Goal: Task Accomplishment & Management: Use online tool/utility

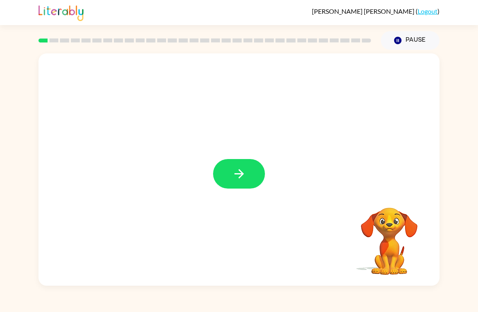
click at [241, 160] on button "button" at bounding box center [239, 174] width 52 height 30
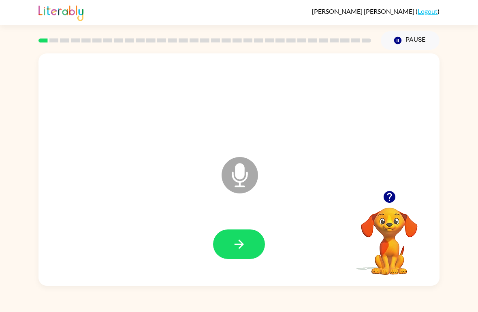
click at [223, 248] on button "button" at bounding box center [239, 245] width 52 height 30
click at [250, 250] on button "button" at bounding box center [239, 245] width 52 height 30
click at [235, 252] on icon "button" at bounding box center [239, 245] width 14 height 14
click at [390, 189] on button "button" at bounding box center [389, 197] width 21 height 21
click at [236, 252] on icon "button" at bounding box center [239, 245] width 14 height 14
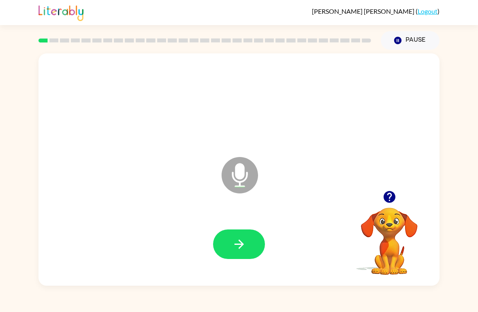
click at [239, 244] on icon "button" at bounding box center [239, 245] width 14 height 14
click at [252, 255] on button "button" at bounding box center [239, 245] width 52 height 30
click at [254, 255] on button "button" at bounding box center [239, 245] width 52 height 30
click at [238, 256] on button "button" at bounding box center [239, 245] width 52 height 30
click at [225, 250] on button "button" at bounding box center [239, 245] width 52 height 30
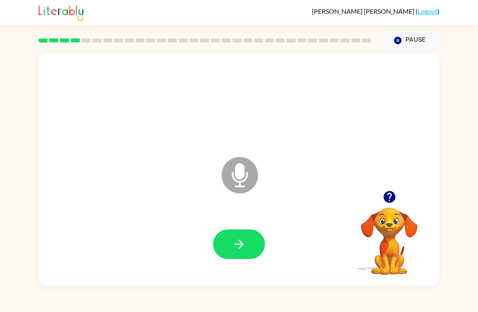
click at [256, 246] on button "button" at bounding box center [239, 245] width 52 height 30
click at [240, 244] on icon "button" at bounding box center [239, 245] width 14 height 14
click at [222, 259] on button "button" at bounding box center [239, 245] width 52 height 30
click at [250, 244] on button "button" at bounding box center [239, 245] width 52 height 30
click at [255, 233] on button "button" at bounding box center [239, 245] width 52 height 30
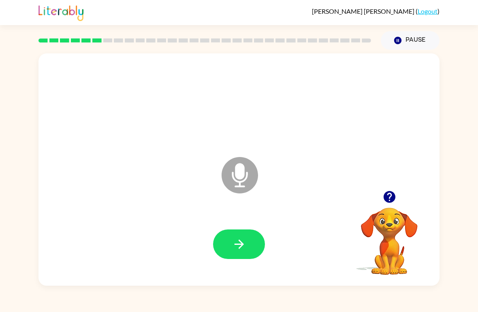
click at [232, 244] on icon "button" at bounding box center [239, 245] width 14 height 14
click at [245, 244] on icon "button" at bounding box center [239, 245] width 14 height 14
click at [238, 257] on button "button" at bounding box center [239, 245] width 52 height 30
click at [257, 230] on div at bounding box center [239, 245] width 385 height 67
click at [247, 239] on button "button" at bounding box center [239, 245] width 52 height 30
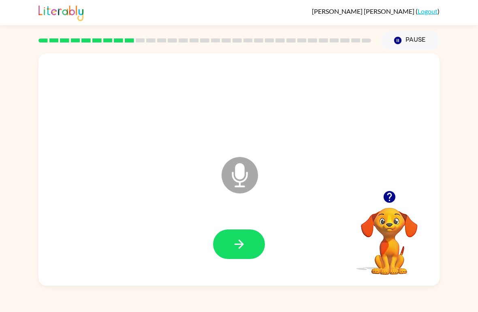
click at [242, 241] on icon "button" at bounding box center [239, 245] width 14 height 14
click at [231, 253] on button "button" at bounding box center [239, 245] width 52 height 30
click at [239, 246] on icon "button" at bounding box center [239, 245] width 14 height 14
click at [237, 240] on icon "button" at bounding box center [239, 245] width 14 height 14
click at [248, 245] on button "button" at bounding box center [239, 245] width 52 height 30
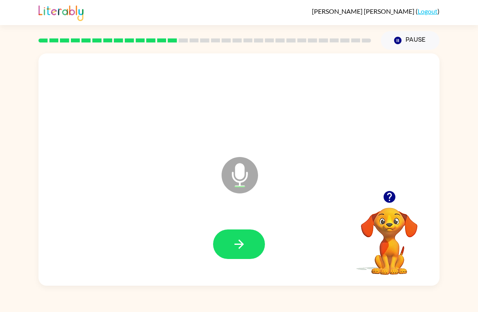
click at [393, 196] on icon "button" at bounding box center [389, 197] width 12 height 12
click at [245, 246] on icon "button" at bounding box center [239, 245] width 14 height 14
click at [241, 254] on button "button" at bounding box center [239, 245] width 52 height 30
click at [382, 205] on div at bounding box center [389, 197] width 81 height 21
click at [390, 201] on icon "button" at bounding box center [389, 197] width 12 height 12
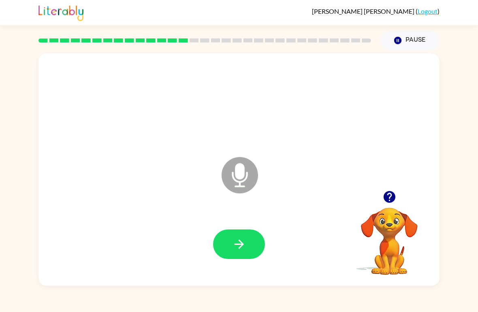
click at [242, 250] on icon "button" at bounding box center [239, 245] width 14 height 14
click at [251, 241] on button "button" at bounding box center [239, 245] width 52 height 30
click at [233, 246] on icon "button" at bounding box center [239, 245] width 14 height 14
click at [397, 192] on button "button" at bounding box center [389, 197] width 21 height 21
click at [247, 249] on button "button" at bounding box center [239, 245] width 52 height 30
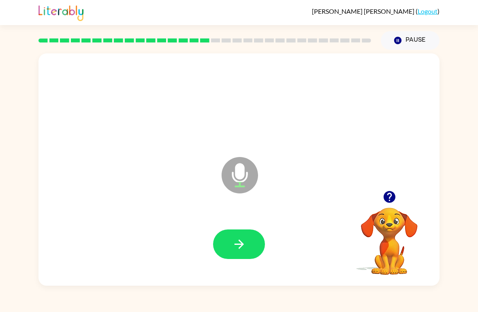
click at [235, 238] on button "button" at bounding box center [239, 245] width 52 height 30
click at [251, 251] on button "button" at bounding box center [239, 245] width 52 height 30
click at [387, 208] on button "button" at bounding box center [389, 197] width 21 height 21
click at [254, 243] on button "button" at bounding box center [239, 245] width 52 height 30
click at [234, 232] on button "button" at bounding box center [239, 245] width 52 height 30
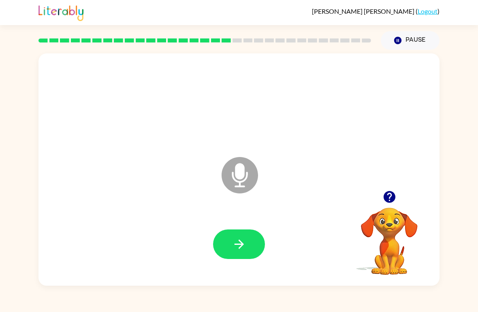
click at [244, 248] on icon "button" at bounding box center [239, 245] width 14 height 14
click at [238, 236] on button "button" at bounding box center [239, 245] width 52 height 30
click at [240, 249] on icon "button" at bounding box center [239, 245] width 14 height 14
click at [246, 259] on button "button" at bounding box center [239, 245] width 52 height 30
click at [232, 256] on button "button" at bounding box center [239, 245] width 52 height 30
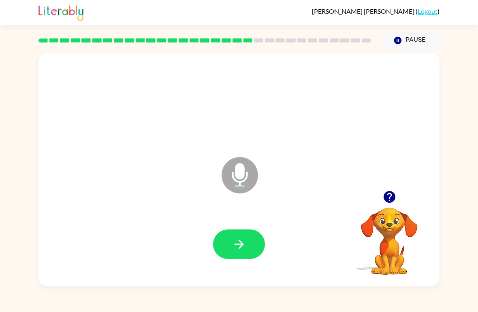
click at [248, 234] on button "button" at bounding box center [239, 245] width 52 height 30
click at [240, 245] on icon "button" at bounding box center [238, 244] width 9 height 9
click at [250, 236] on button "button" at bounding box center [239, 245] width 52 height 30
click at [268, 290] on div "Samuel Stephens ( Logout ) Pause Pause Microphone The Microphone is here when i…" at bounding box center [239, 156] width 478 height 312
click at [243, 245] on icon "button" at bounding box center [238, 244] width 9 height 9
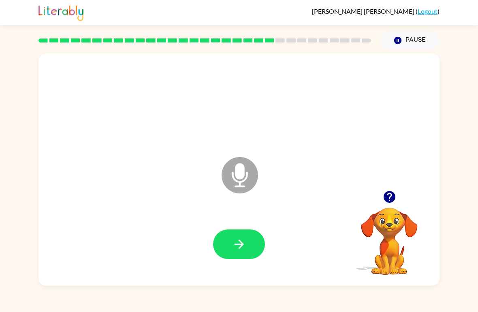
click at [199, 163] on div "Microphone The Microphone is here when it is your turn to talk" at bounding box center [220, 156] width 346 height 30
click at [250, 238] on button "button" at bounding box center [239, 245] width 52 height 30
click at [248, 228] on div at bounding box center [239, 245] width 385 height 67
click at [245, 223] on div at bounding box center [239, 245] width 385 height 67
click at [246, 246] on icon "button" at bounding box center [239, 245] width 14 height 14
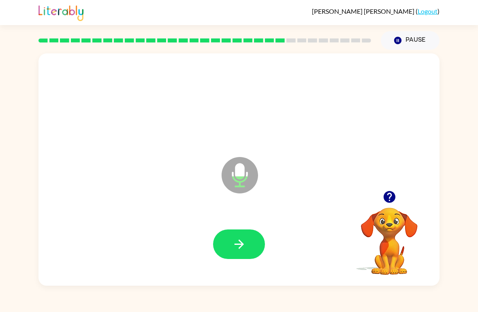
click at [246, 253] on button "button" at bounding box center [239, 245] width 52 height 30
click at [258, 230] on div at bounding box center [239, 245] width 385 height 67
click at [248, 250] on button "button" at bounding box center [239, 245] width 52 height 30
click at [247, 237] on button "button" at bounding box center [239, 245] width 52 height 30
click at [240, 241] on icon "button" at bounding box center [239, 245] width 14 height 14
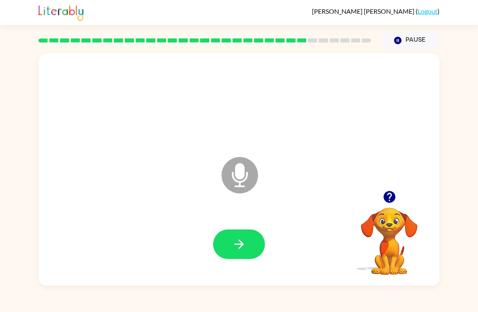
click at [248, 250] on button "button" at bounding box center [239, 245] width 52 height 30
click at [247, 235] on button "button" at bounding box center [239, 245] width 52 height 30
click at [251, 225] on div at bounding box center [239, 245] width 385 height 67
click at [261, 232] on div at bounding box center [239, 245] width 52 height 30
click at [244, 253] on button "button" at bounding box center [239, 245] width 52 height 30
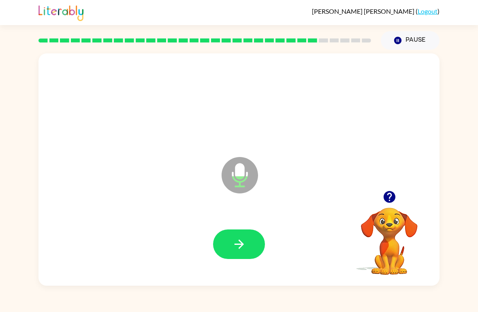
click at [238, 252] on icon "button" at bounding box center [239, 245] width 14 height 14
click at [250, 238] on button "button" at bounding box center [239, 245] width 52 height 30
click at [235, 234] on button "button" at bounding box center [239, 245] width 52 height 30
click at [387, 202] on icon "button" at bounding box center [389, 197] width 12 height 12
click at [247, 236] on button "button" at bounding box center [239, 245] width 52 height 30
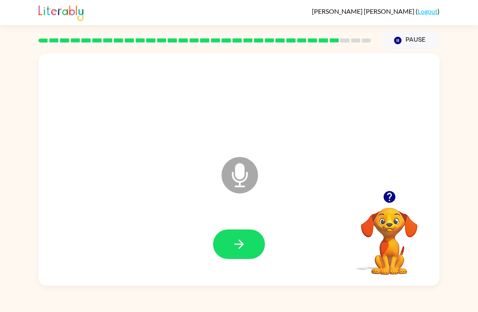
click at [391, 196] on icon "button" at bounding box center [390, 197] width 14 height 14
click at [252, 245] on button "button" at bounding box center [239, 245] width 52 height 30
click at [392, 192] on icon "button" at bounding box center [390, 197] width 14 height 14
click at [237, 248] on icon "button" at bounding box center [239, 245] width 14 height 14
click at [392, 204] on icon "button" at bounding box center [390, 197] width 14 height 14
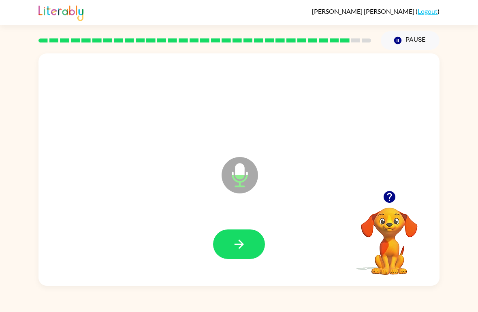
click at [235, 259] on button "button" at bounding box center [239, 245] width 52 height 30
click at [387, 193] on icon "button" at bounding box center [389, 197] width 12 height 12
click at [254, 243] on button "button" at bounding box center [239, 245] width 52 height 30
click at [389, 201] on icon "button" at bounding box center [390, 197] width 14 height 14
click at [242, 243] on icon "button" at bounding box center [239, 245] width 14 height 14
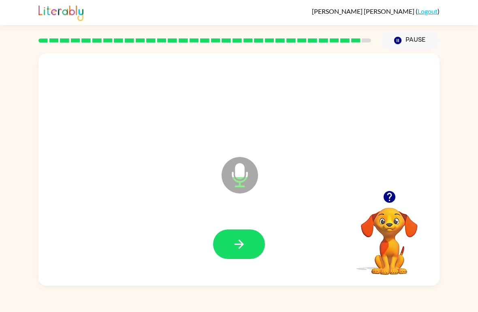
click at [391, 201] on icon "button" at bounding box center [389, 197] width 12 height 12
click at [244, 259] on button "button" at bounding box center [239, 245] width 52 height 30
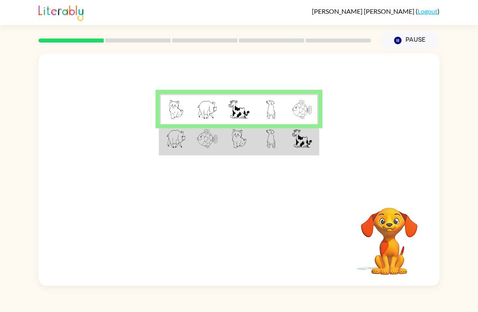
click at [221, 143] on td at bounding box center [208, 139] width 32 height 30
click at [255, 163] on div at bounding box center [239, 122] width 401 height 137
click at [154, 45] on div at bounding box center [205, 40] width 342 height 28
click at [164, 42] on rect at bounding box center [137, 41] width 65 height 4
click at [171, 136] on img at bounding box center [176, 138] width 20 height 19
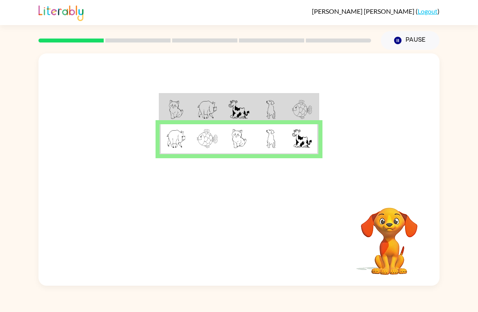
click at [233, 191] on div at bounding box center [239, 122] width 401 height 137
click at [271, 178] on div at bounding box center [239, 122] width 401 height 137
click at [241, 238] on icon "button" at bounding box center [239, 240] width 14 height 14
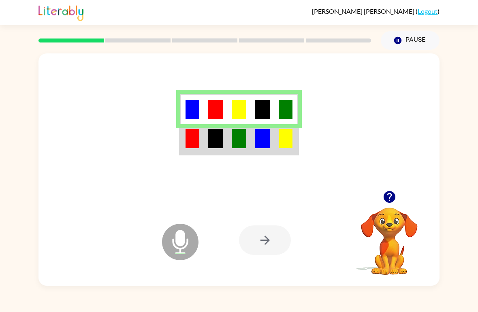
click at [243, 147] on img at bounding box center [239, 138] width 15 height 19
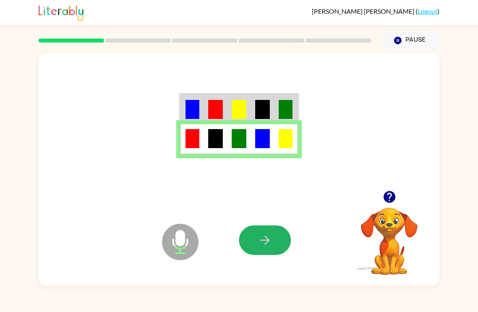
click at [265, 249] on button "button" at bounding box center [265, 241] width 52 height 30
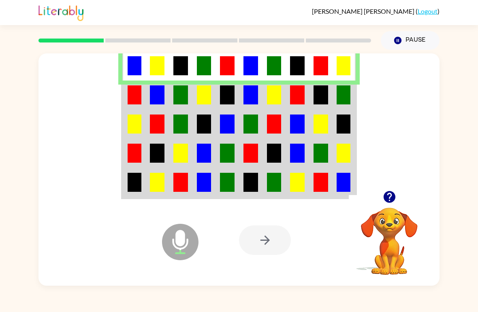
click at [194, 99] on td at bounding box center [205, 95] width 24 height 29
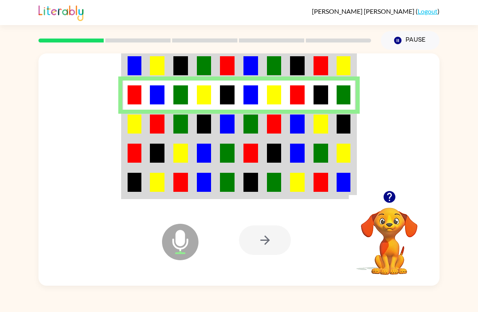
click at [217, 131] on td at bounding box center [228, 124] width 24 height 29
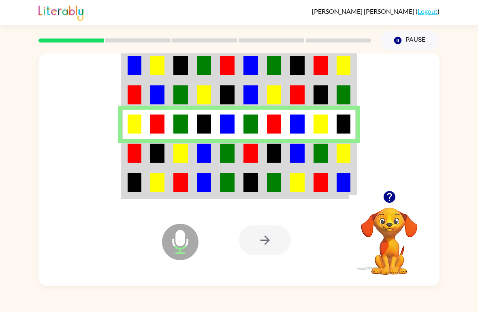
click at [215, 161] on td at bounding box center [205, 153] width 24 height 29
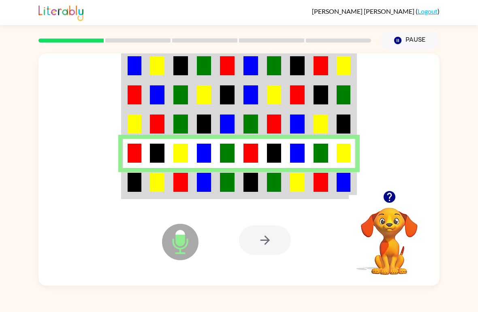
click at [165, 183] on td at bounding box center [158, 183] width 24 height 30
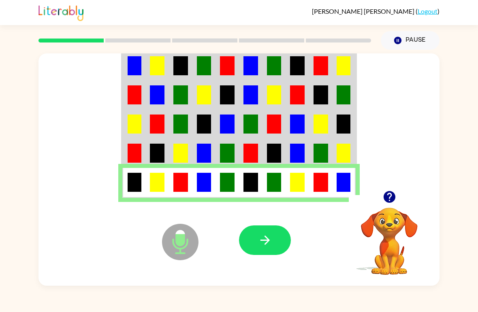
click at [254, 251] on button "button" at bounding box center [265, 241] width 52 height 30
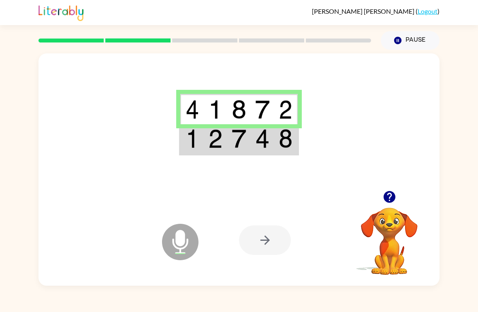
click at [250, 146] on td at bounding box center [239, 139] width 24 height 30
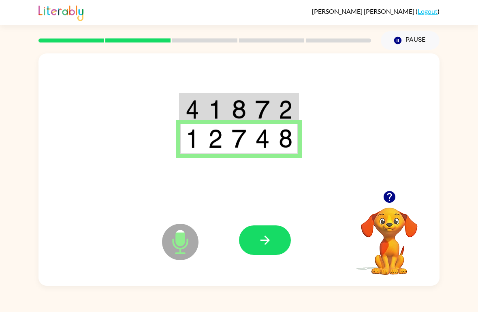
click at [272, 242] on icon "button" at bounding box center [265, 240] width 14 height 14
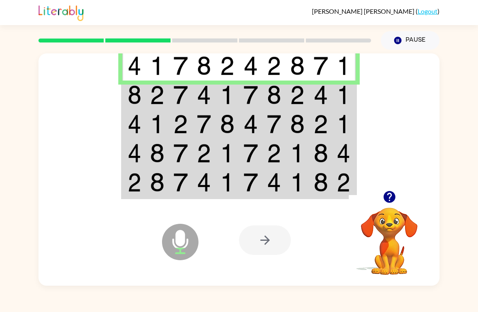
click at [187, 98] on img at bounding box center [180, 95] width 15 height 19
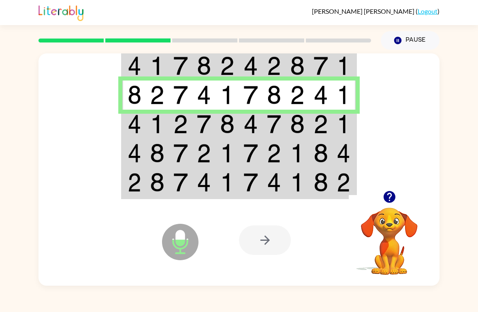
click at [190, 123] on td at bounding box center [181, 124] width 24 height 29
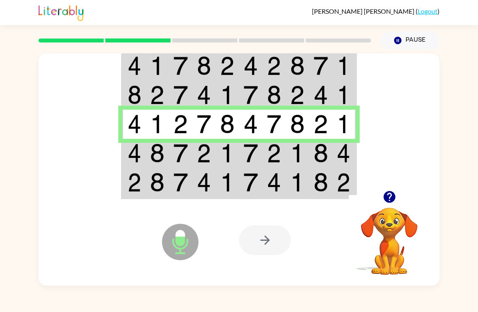
click at [275, 173] on img at bounding box center [274, 182] width 15 height 19
click at [281, 160] on img at bounding box center [274, 153] width 15 height 19
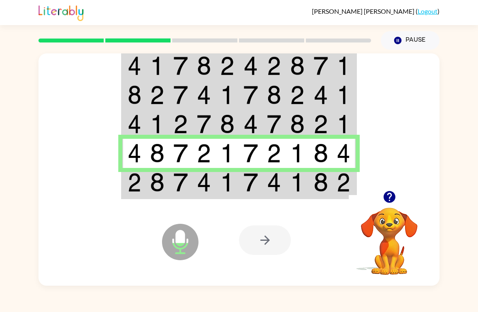
click at [244, 192] on img at bounding box center [251, 182] width 15 height 19
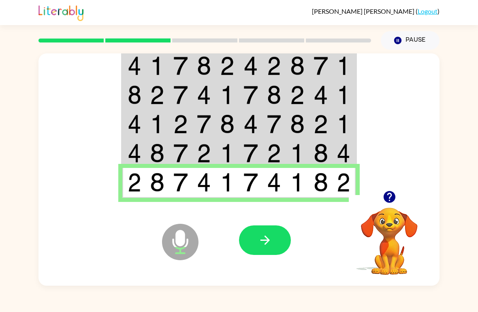
click at [271, 250] on button "button" at bounding box center [265, 241] width 52 height 30
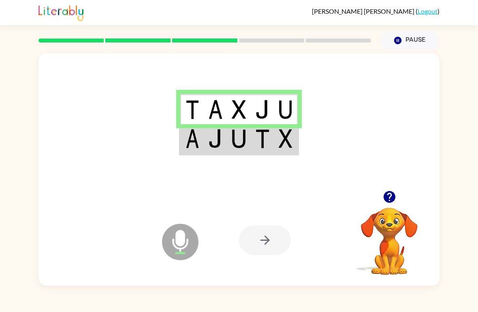
click at [217, 148] on img at bounding box center [215, 138] width 15 height 19
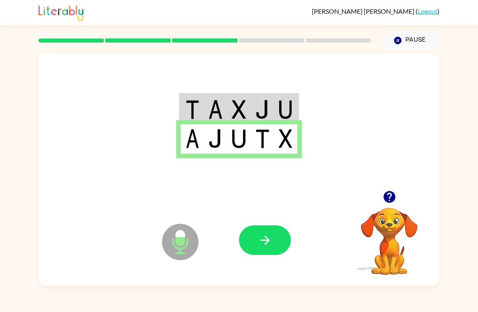
click at [264, 240] on icon "button" at bounding box center [265, 240] width 14 height 14
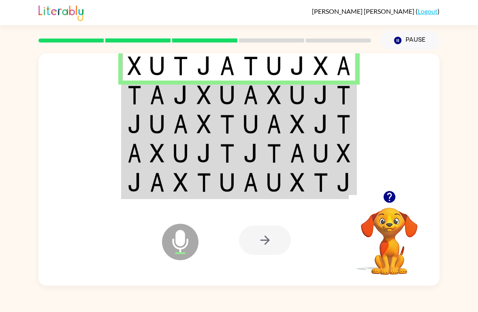
click at [186, 96] on img at bounding box center [180, 95] width 15 height 19
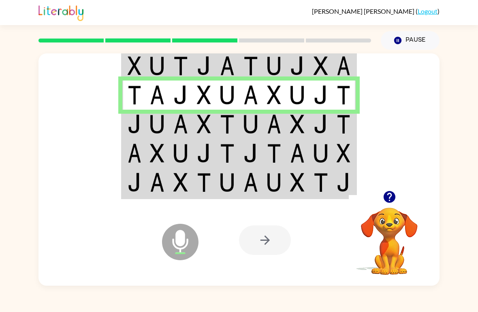
click at [179, 130] on img at bounding box center [180, 124] width 15 height 19
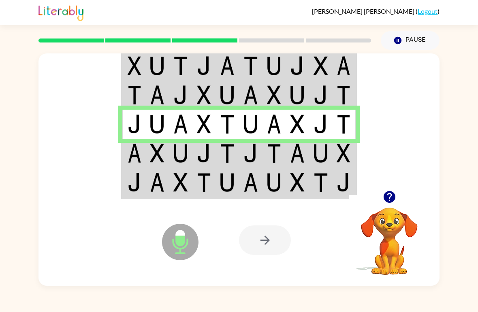
click at [272, 162] on img at bounding box center [274, 153] width 15 height 19
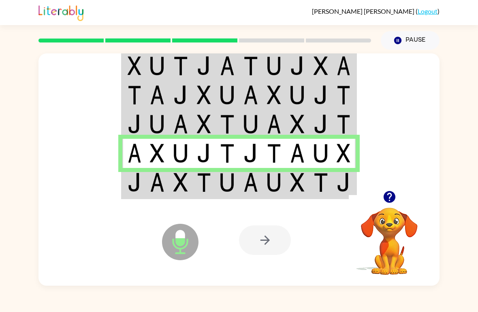
click at [237, 198] on td at bounding box center [228, 183] width 24 height 30
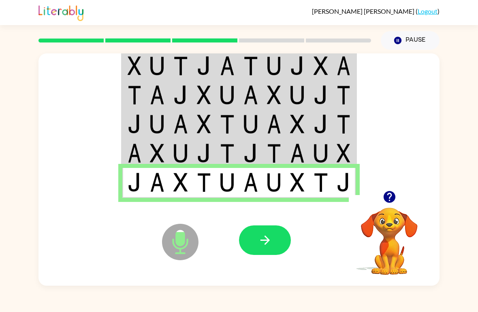
click at [269, 253] on button "button" at bounding box center [265, 241] width 52 height 30
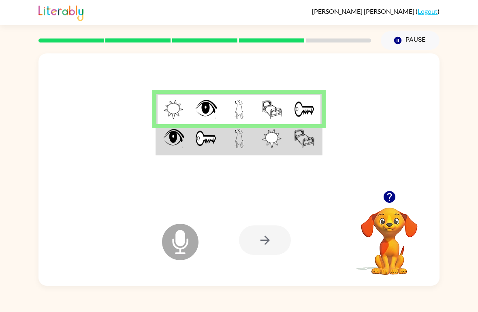
click at [223, 148] on td at bounding box center [206, 139] width 33 height 30
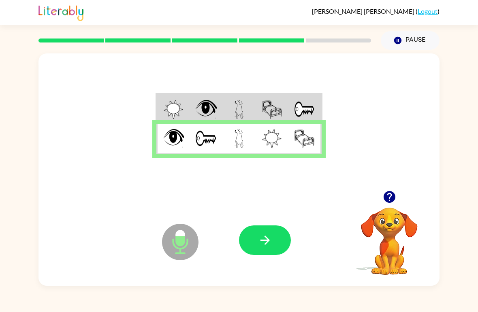
click at [274, 250] on button "button" at bounding box center [265, 241] width 52 height 30
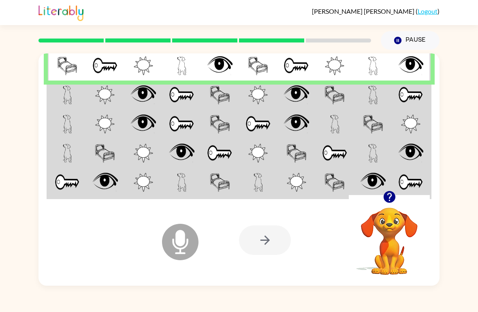
click at [79, 111] on td at bounding box center [67, 124] width 39 height 29
click at [84, 103] on td at bounding box center [67, 95] width 39 height 29
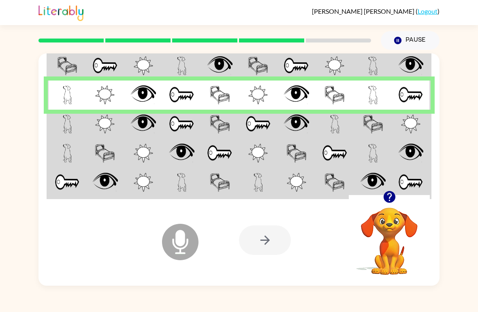
click at [163, 114] on td at bounding box center [182, 124] width 39 height 29
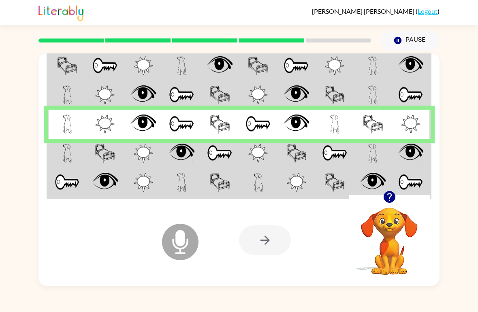
click at [312, 156] on td at bounding box center [297, 153] width 39 height 29
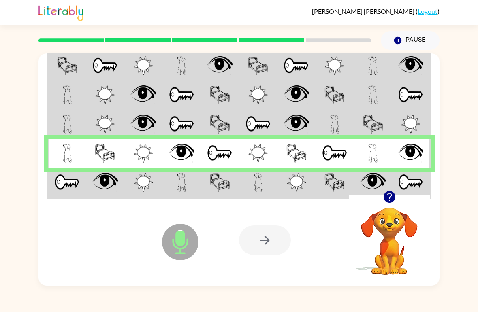
click at [121, 194] on td at bounding box center [105, 183] width 39 height 30
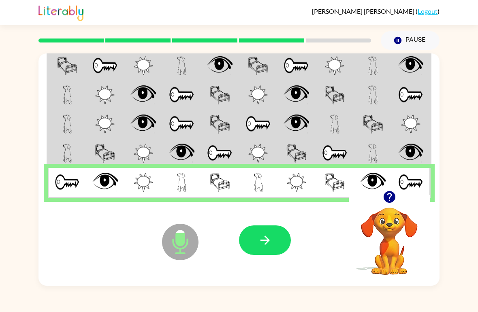
click at [275, 245] on button "button" at bounding box center [265, 241] width 52 height 30
